Goal: Find contact information: Find contact information

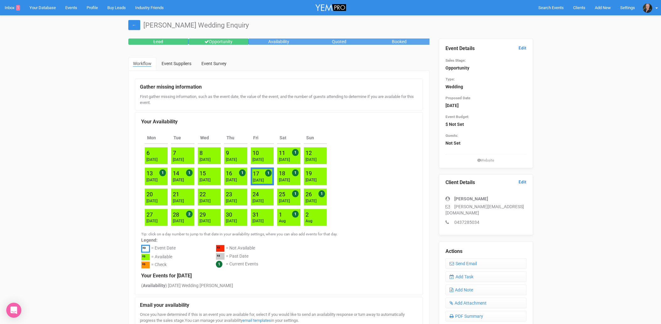
click at [9, 8] on link "Inbox 1" at bounding box center [12, 7] width 25 height 15
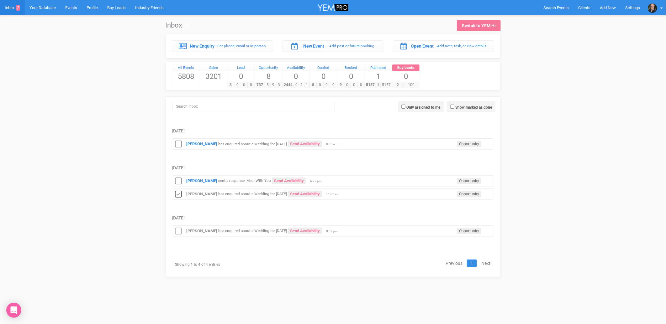
click at [179, 196] on icon at bounding box center [178, 195] width 9 height 8
click at [179, 231] on icon at bounding box center [178, 232] width 9 height 8
click at [176, 180] on div "Combined [DATE] [PERSON_NAME] has enquired about a Wedding for [DATE] Send Avai…" at bounding box center [333, 178] width 332 height 131
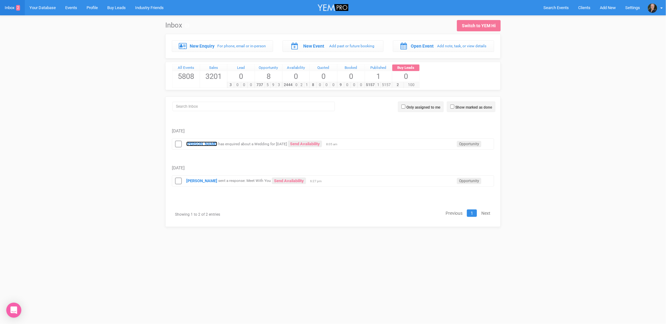
click at [194, 145] on strong "[PERSON_NAME]" at bounding box center [201, 144] width 31 height 5
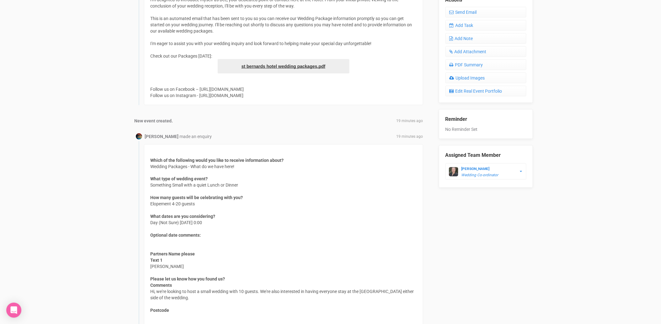
scroll to position [326, 0]
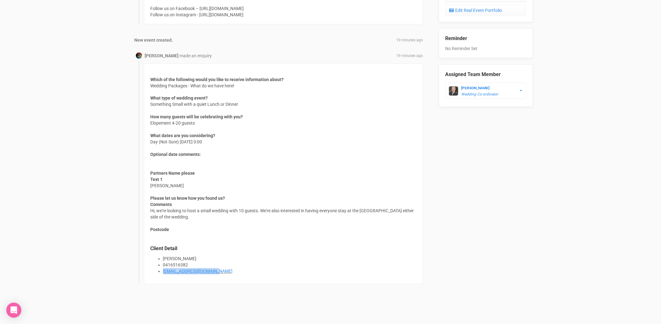
drag, startPoint x: 216, startPoint y: 274, endPoint x: 163, endPoint y: 275, distance: 53.0
click at [163, 275] on div "Which of the following would you like to receive information about? Wedding Pac…" at bounding box center [283, 174] width 279 height 221
copy link "[EMAIL_ADDRESS][DOMAIN_NAME]"
click at [239, 245] on div "Which of the following would you like to receive information about? Wedding Pac…" at bounding box center [283, 174] width 279 height 221
click at [215, 269] on li "[EMAIL_ADDRESS][DOMAIN_NAME]" at bounding box center [289, 272] width 253 height 6
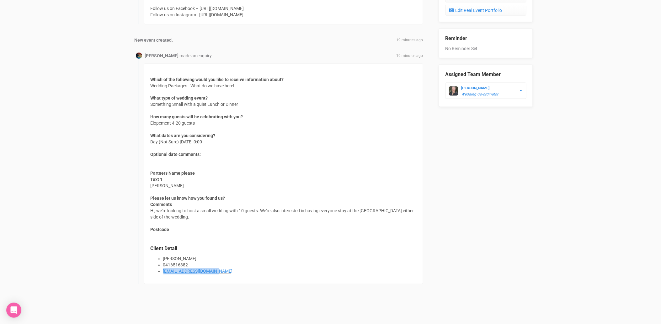
drag, startPoint x: 219, startPoint y: 271, endPoint x: 164, endPoint y: 274, distance: 55.2
click at [164, 274] on li "[EMAIL_ADDRESS][DOMAIN_NAME]" at bounding box center [289, 272] width 253 height 6
copy link "[EMAIL_ADDRESS][DOMAIN_NAME]"
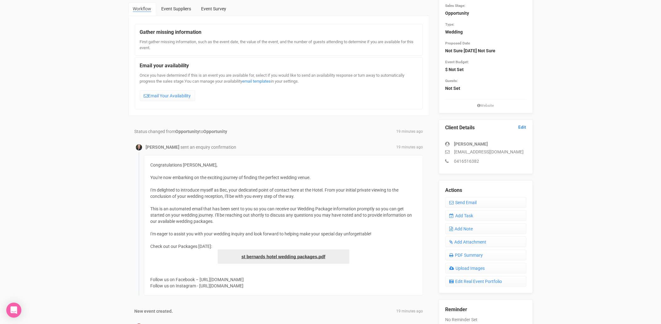
scroll to position [0, 0]
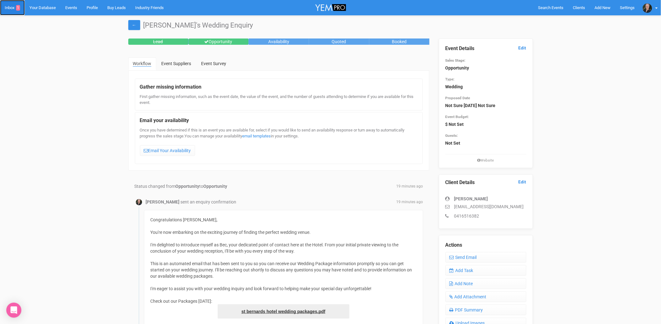
click at [5, 2] on link "Inbox 1" at bounding box center [12, 7] width 25 height 15
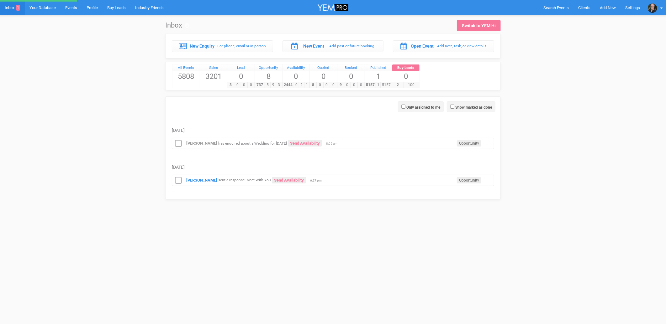
click at [200, 181] on html "Search Events Clients Add New New Client New Event New Enquiry Settings [PERSON…" at bounding box center [333, 107] width 666 height 215
click at [202, 183] on strong "[PERSON_NAME]" at bounding box center [201, 181] width 31 height 5
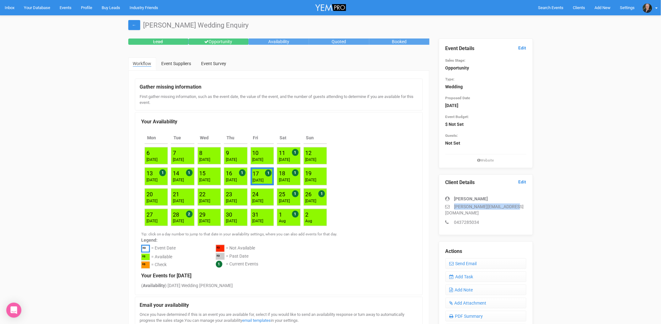
drag, startPoint x: 516, startPoint y: 207, endPoint x: 453, endPoint y: 205, distance: 63.4
click at [453, 205] on p "[PERSON_NAME][EMAIL_ADDRESS][DOMAIN_NAME]" at bounding box center [485, 210] width 81 height 13
copy p "[PERSON_NAME][EMAIL_ADDRESS][DOMAIN_NAME]"
drag, startPoint x: 481, startPoint y: 216, endPoint x: 454, endPoint y: 204, distance: 29.2
click at [454, 204] on div "[PERSON_NAME] [PERSON_NAME][EMAIL_ADDRESS][DOMAIN_NAME] 0437285034" at bounding box center [485, 208] width 81 height 36
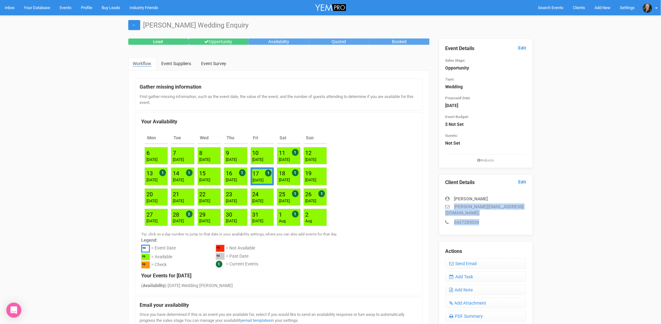
copy div "[PERSON_NAME][EMAIL_ADDRESS][DOMAIN_NAME] 0437285034"
click at [7, 7] on link "Inbox" at bounding box center [9, 7] width 19 height 15
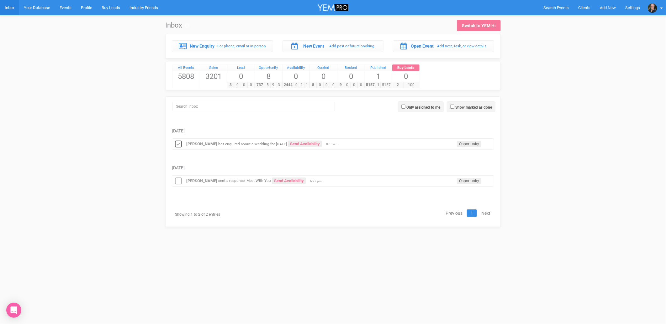
click at [178, 144] on icon at bounding box center [178, 144] width 9 height 8
click at [177, 184] on icon at bounding box center [178, 181] width 9 height 8
click at [452, 105] on input "Show marked as done" at bounding box center [452, 107] width 4 height 4
checkbox input "true"
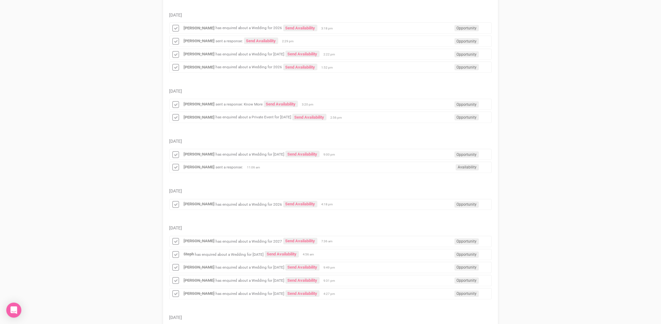
scroll to position [278, 0]
